Goal: Transaction & Acquisition: Purchase product/service

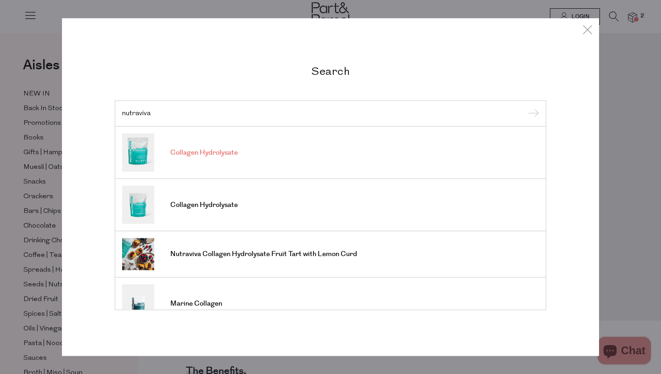
type input "nutraviva"
click at [213, 153] on span "Collagen Hydrolysate" at bounding box center [203, 152] width 67 height 9
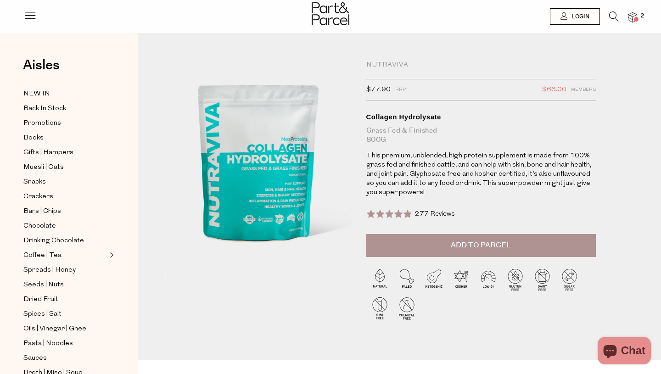
click at [612, 12] on icon at bounding box center [614, 16] width 10 height 10
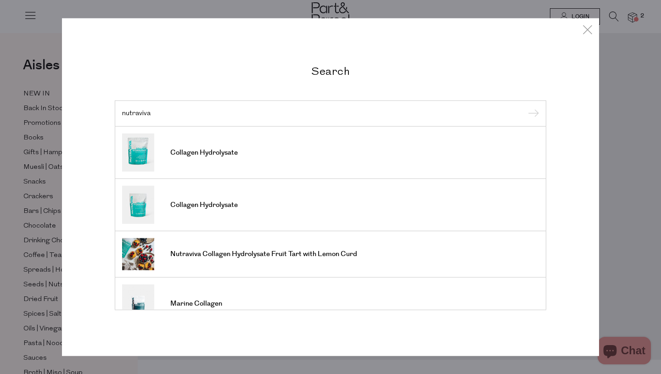
type input "nutraviva"
click at [525, 107] on input "submit" at bounding box center [532, 114] width 14 height 14
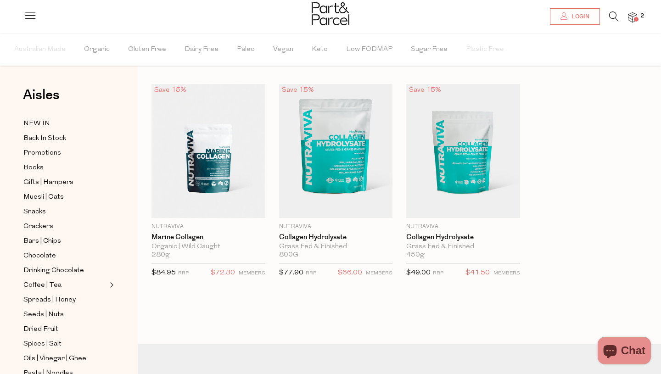
scroll to position [37, 0]
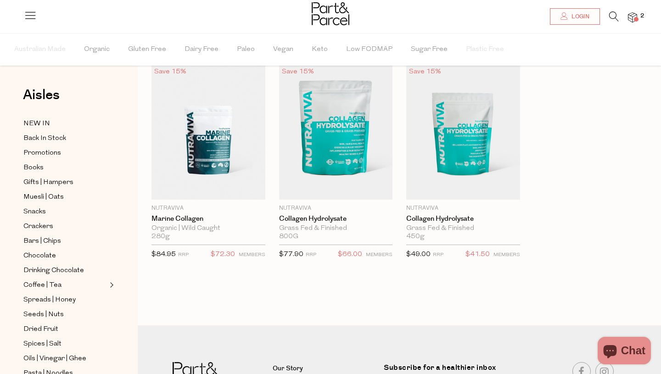
click at [608, 16] on li at bounding box center [609, 18] width 19 height 14
click at [612, 16] on icon at bounding box center [614, 16] width 10 height 10
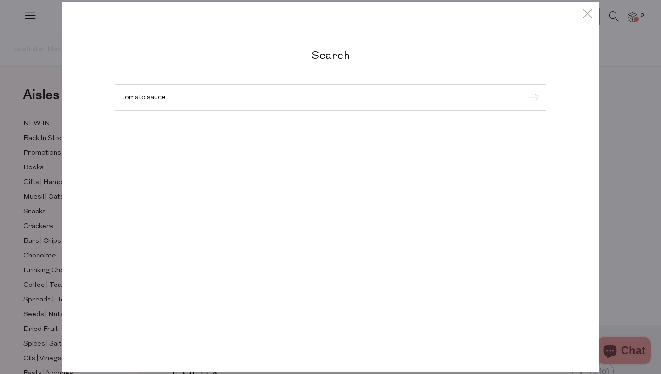
type input "tomato sauce"
click at [525, 91] on input "submit" at bounding box center [532, 98] width 14 height 14
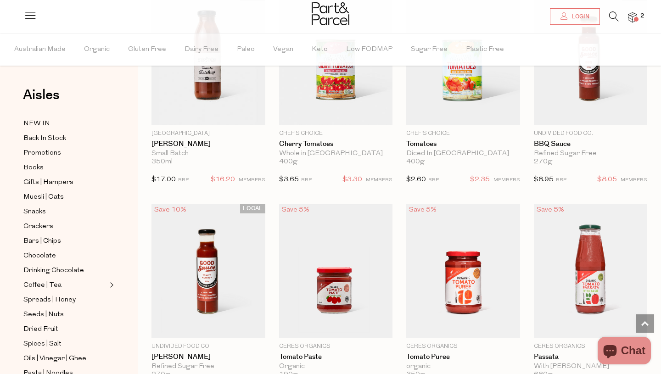
scroll to position [748, 0]
